Goal: Information Seeking & Learning: Learn about a topic

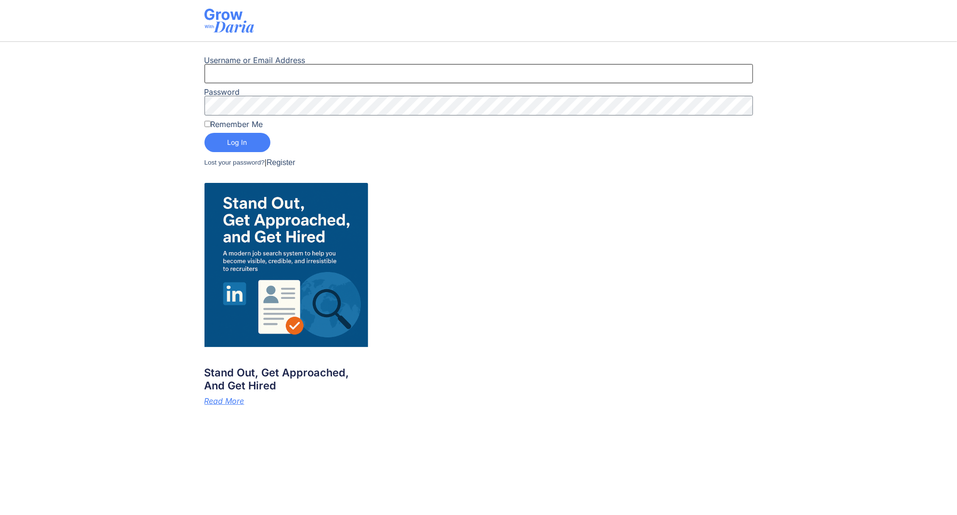
type input "[PERSON_NAME].[PERSON_NAME]-7644"
click at [238, 142] on span "Log In" at bounding box center [238, 142] width 20 height 7
click at [344, 68] on input "shobhit.mathur-7644" at bounding box center [478, 73] width 548 height 19
click at [344, 73] on input "shobhit.mathur-7644" at bounding box center [478, 73] width 548 height 19
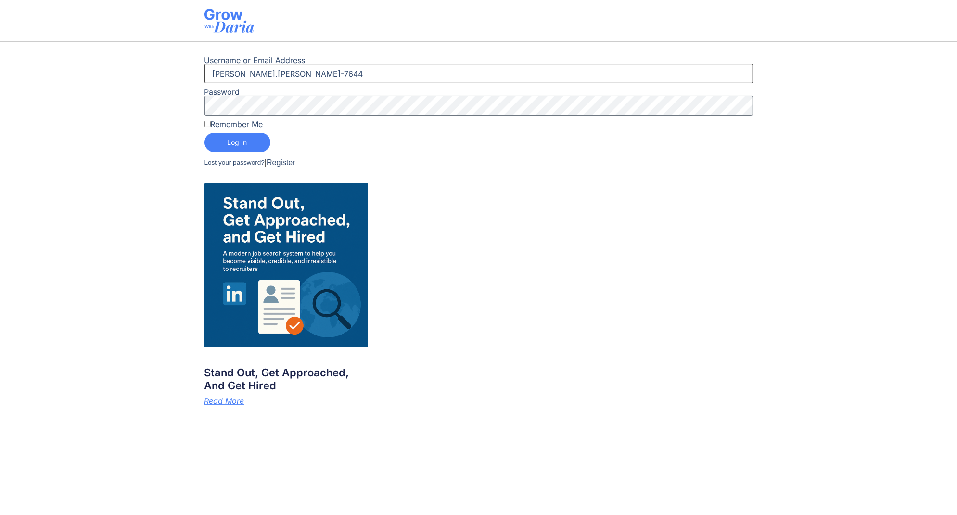
click at [344, 73] on input "shobhit.mathur-7644" at bounding box center [478, 73] width 548 height 19
type input "dariashulepova"
click at [366, 117] on div "Username or Email Address dariashulepova Password Remember Me Log In Lost your …" at bounding box center [478, 114] width 548 height 117
click at [232, 139] on span "Log In" at bounding box center [238, 142] width 20 height 7
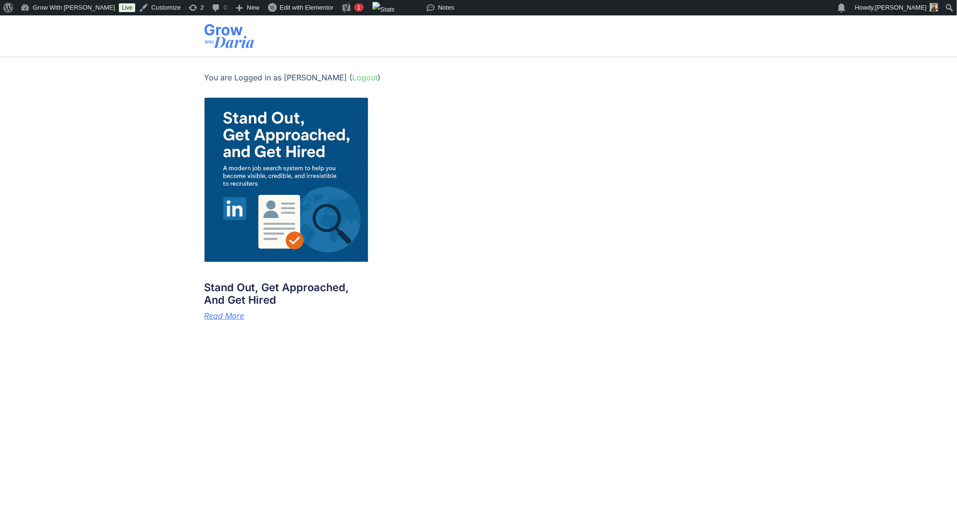
click at [264, 146] on img at bounding box center [286, 180] width 164 height 164
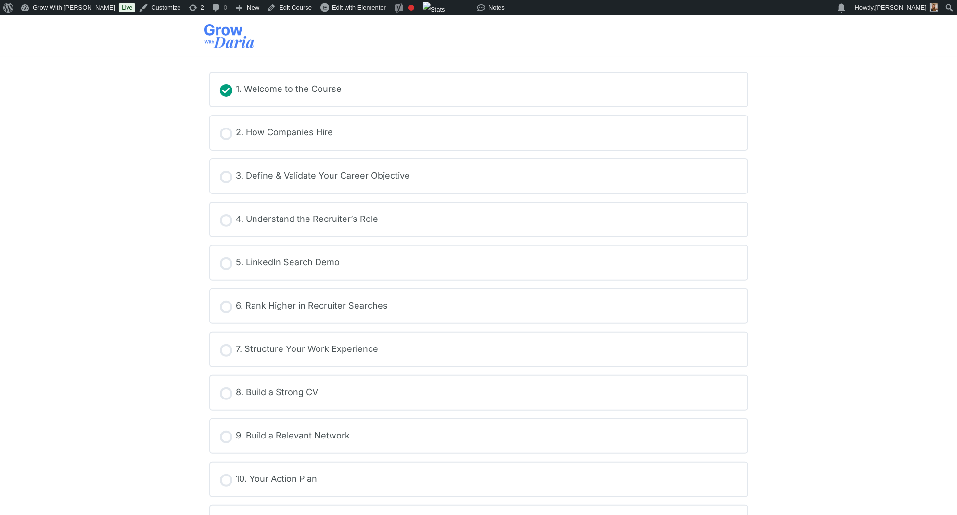
scroll to position [131, 0]
click at [280, 100] on div "1. Welcome to the Course" at bounding box center [478, 92] width 537 height 34
click at [280, 89] on div "1. Welcome to the Course" at bounding box center [289, 91] width 106 height 14
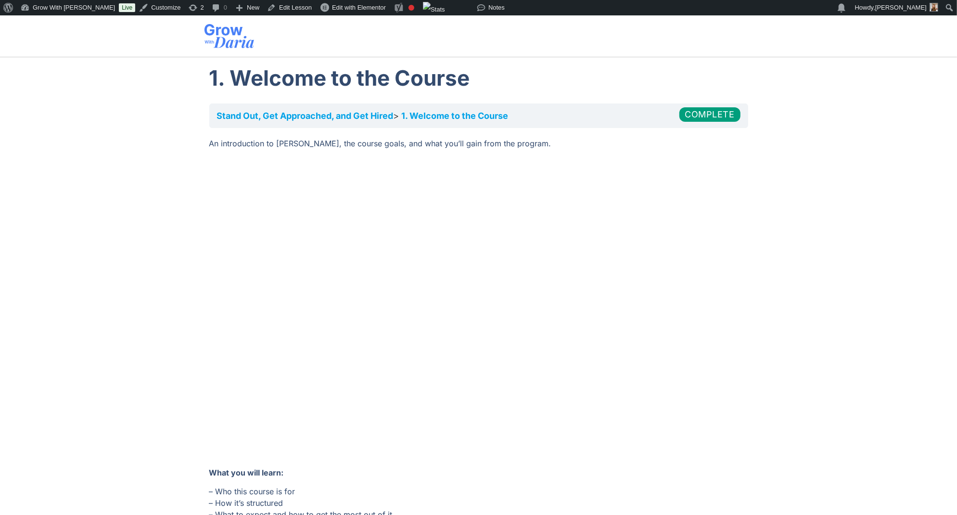
scroll to position [87, 0]
